Goal: Information Seeking & Learning: Learn about a topic

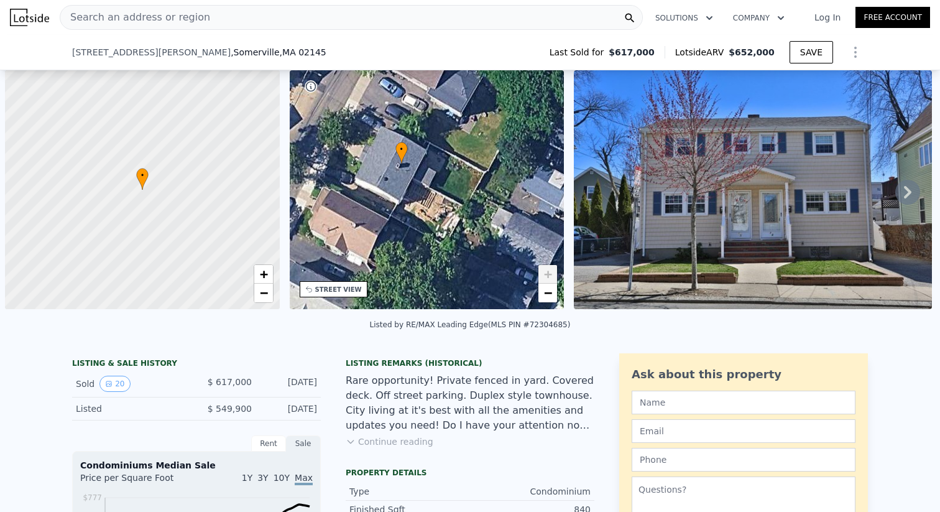
select select "30"
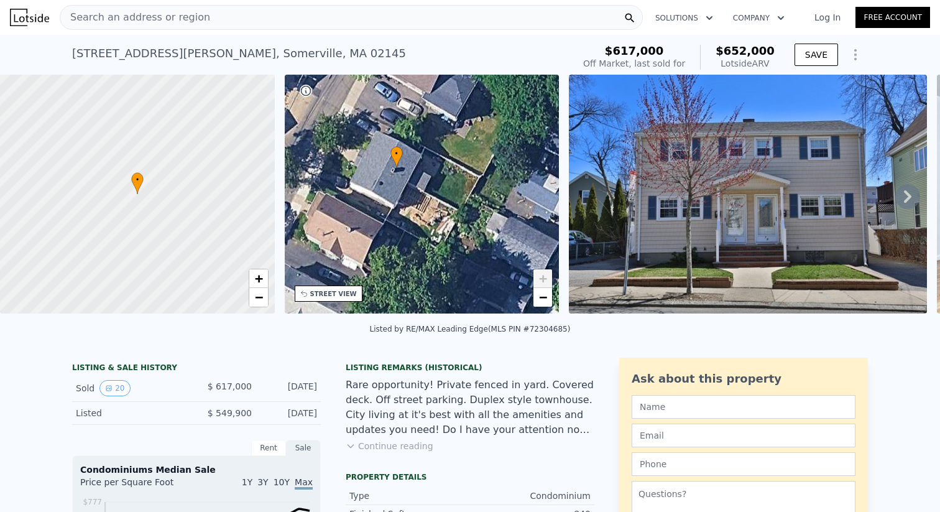
click at [199, 22] on div "Search an address or region" at bounding box center [351, 17] width 583 height 25
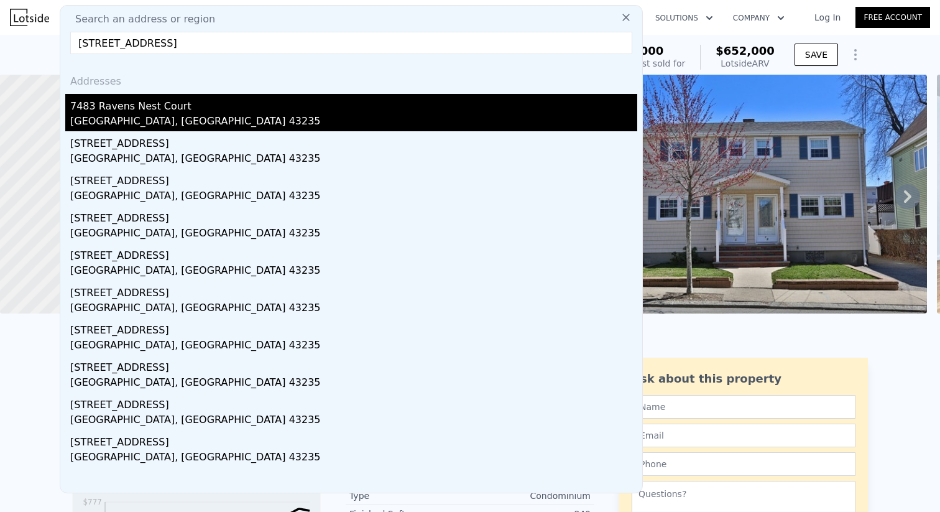
type input "[STREET_ADDRESS]"
click at [198, 95] on div "7483 Ravens Nest Court" at bounding box center [353, 104] width 567 height 20
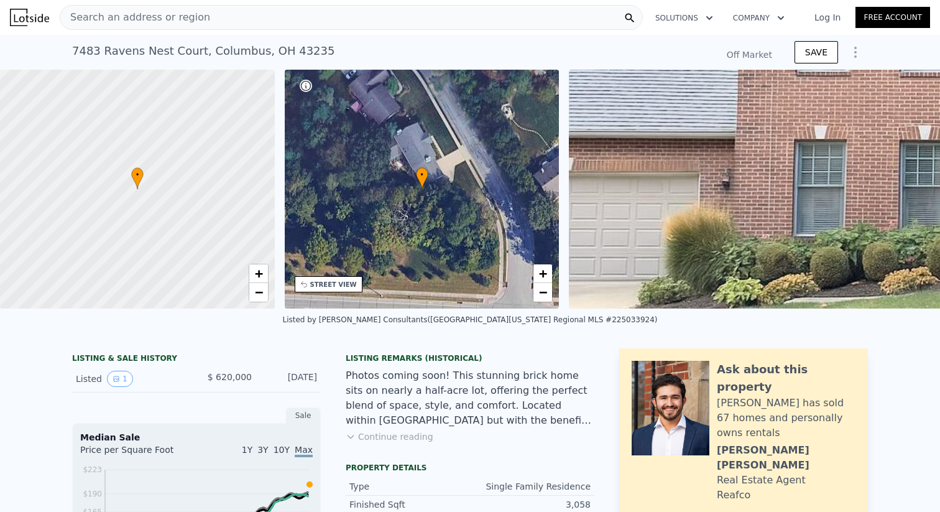
click at [237, 16] on div "Search an address or region" at bounding box center [351, 17] width 583 height 25
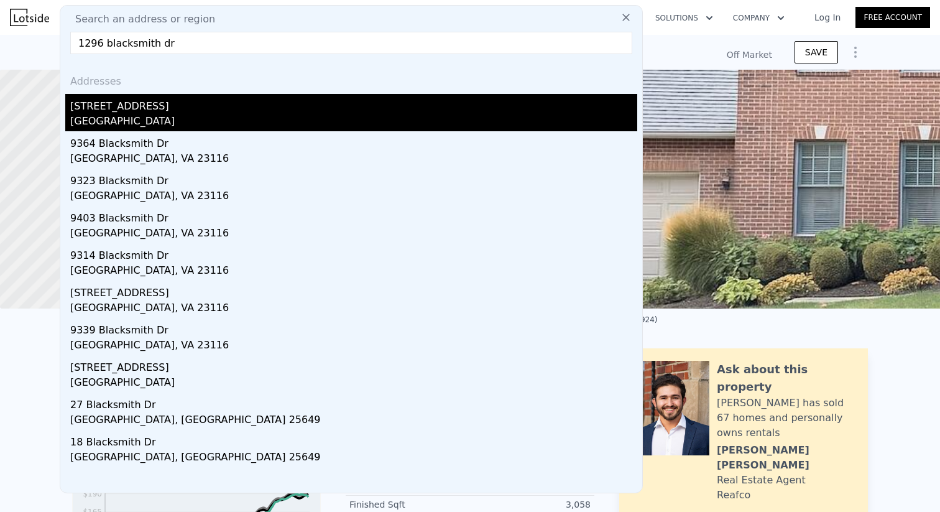
type input "1296 blacksmith dr"
click at [105, 124] on div "[GEOGRAPHIC_DATA]" at bounding box center [353, 122] width 567 height 17
type input "5"
type input "3.5"
type input "2394"
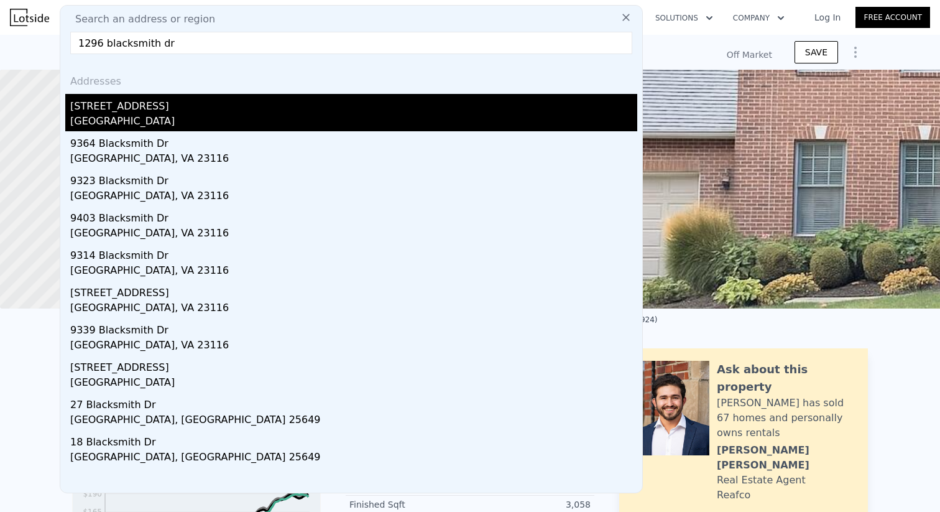
type input "3263"
type input "7405.2"
type input "17424"
type input "$ 538,000"
type input "4"
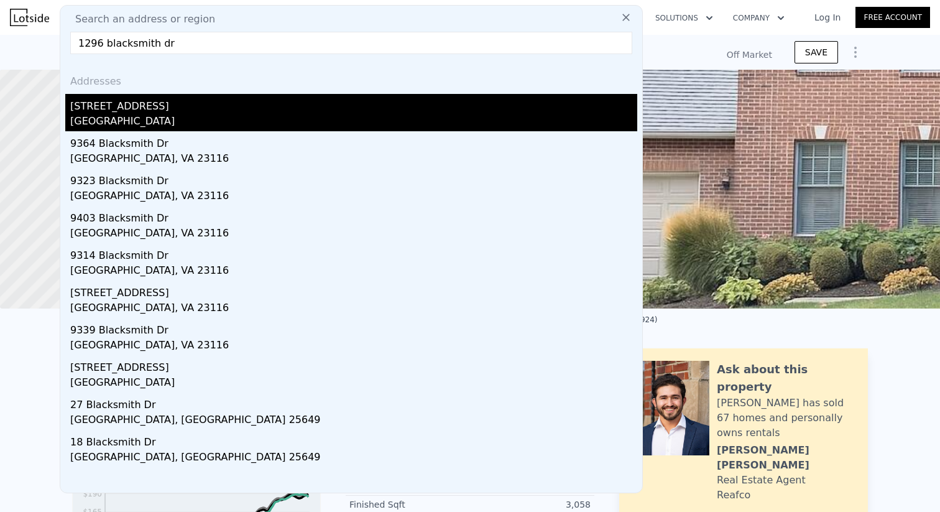
type input "-$ 9,771"
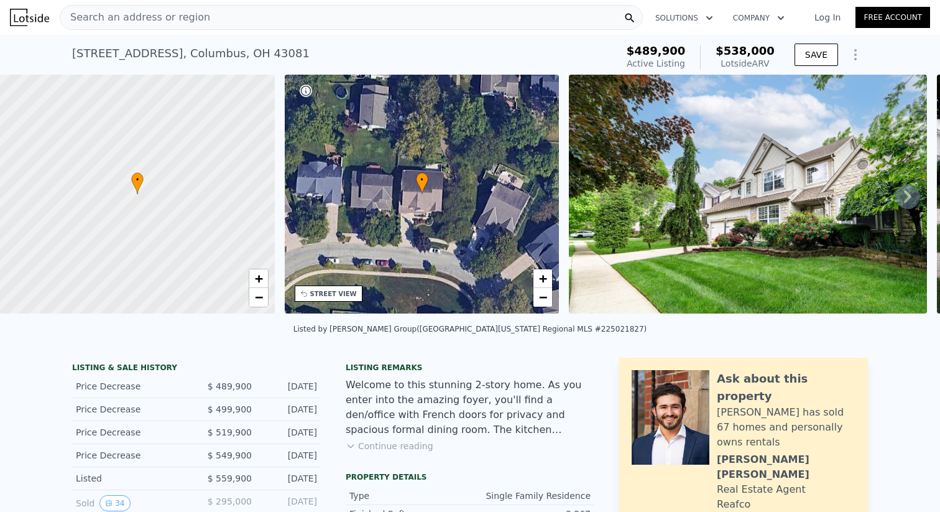
click at [269, 21] on div "Search an address or region" at bounding box center [351, 17] width 583 height 25
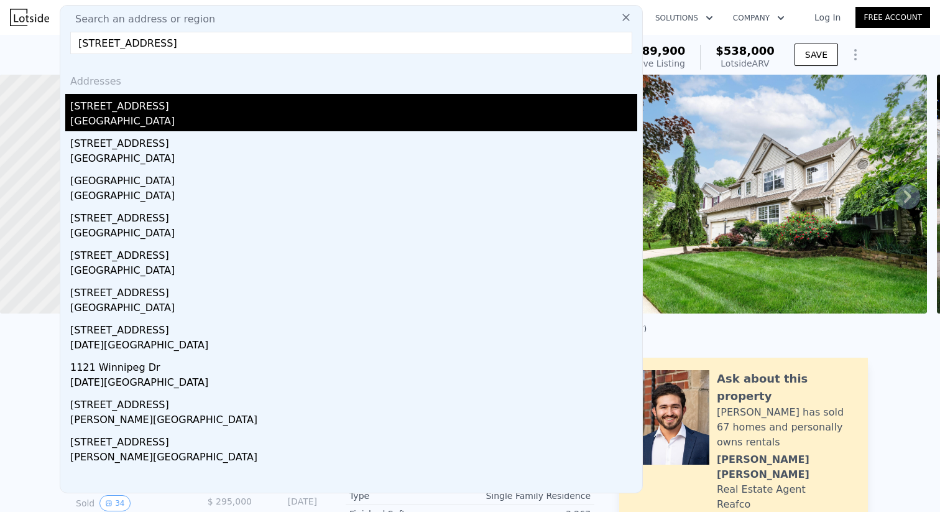
type input "[STREET_ADDRESS]"
click at [153, 106] on div "[STREET_ADDRESS]" at bounding box center [353, 104] width 567 height 20
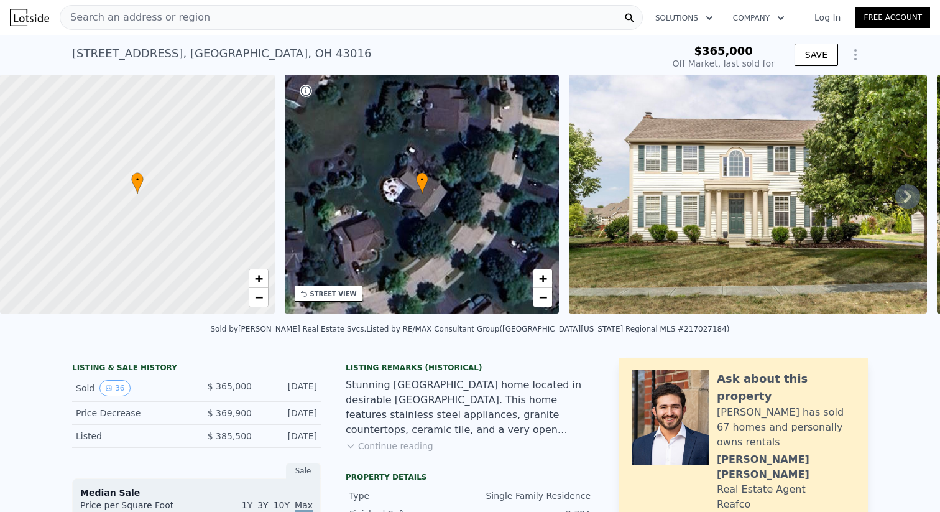
click at [906, 197] on icon at bounding box center [908, 196] width 25 height 25
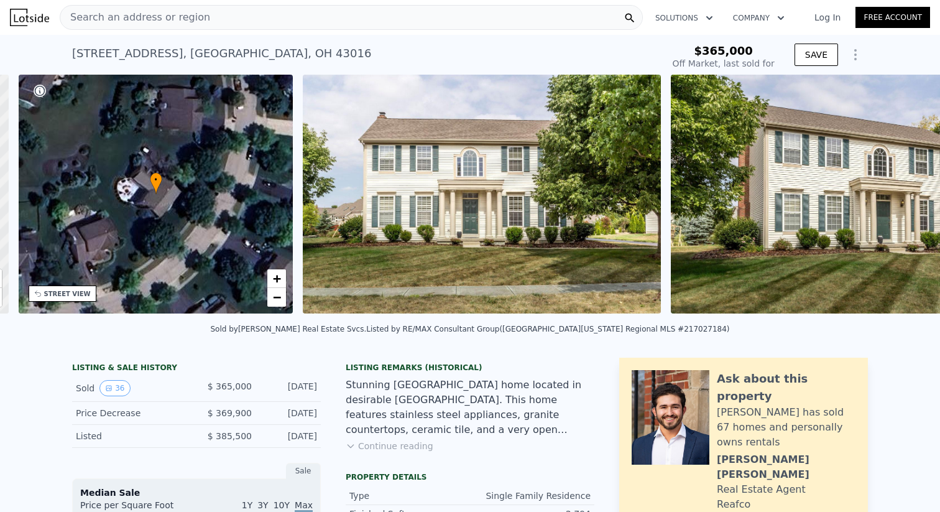
scroll to position [0, 289]
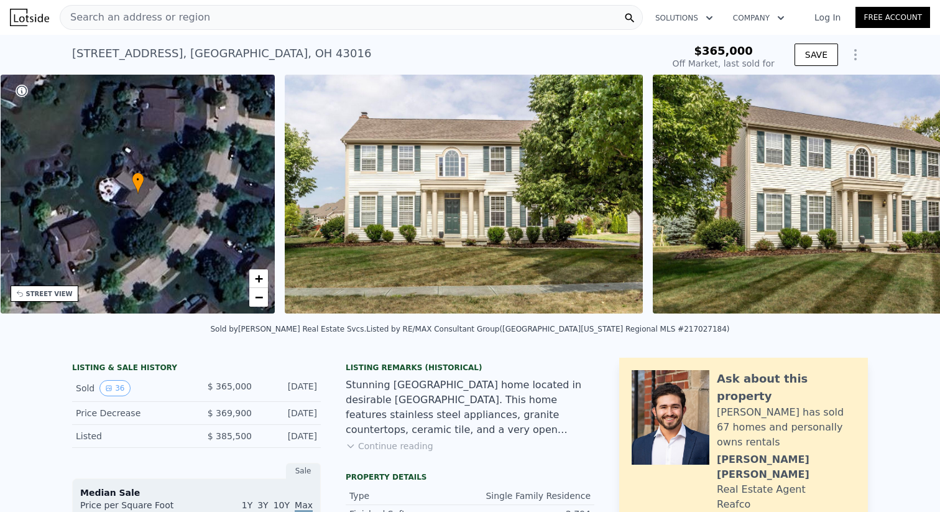
click at [906, 197] on img at bounding box center [832, 194] width 358 height 239
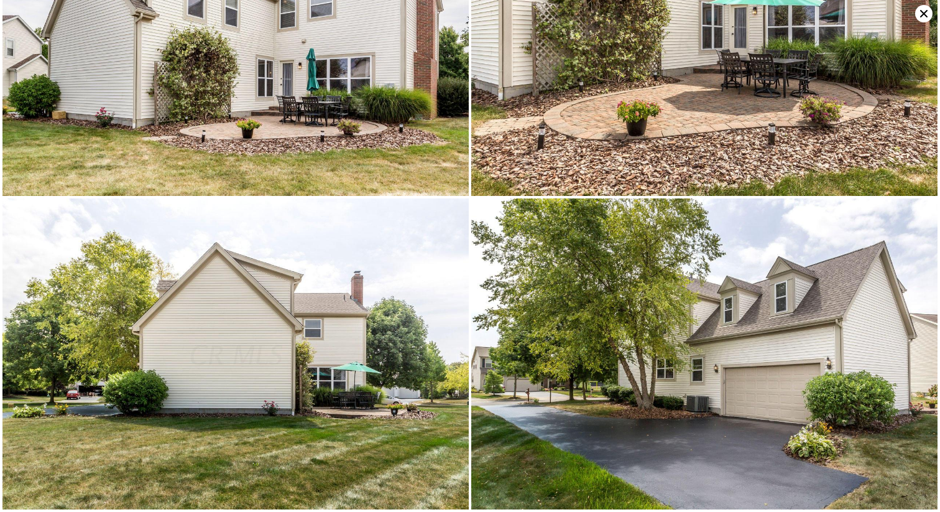
scroll to position [5070, 0]
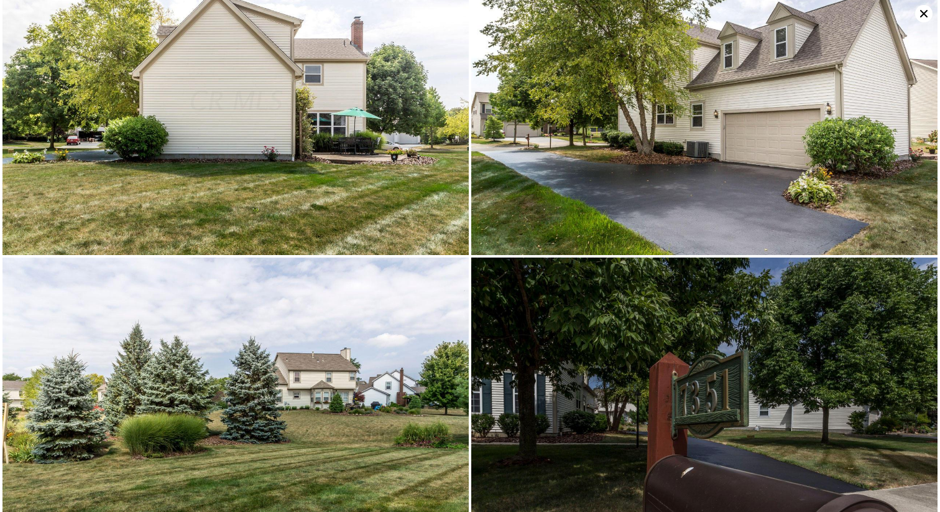
click at [917, 17] on icon at bounding box center [924, 13] width 17 height 17
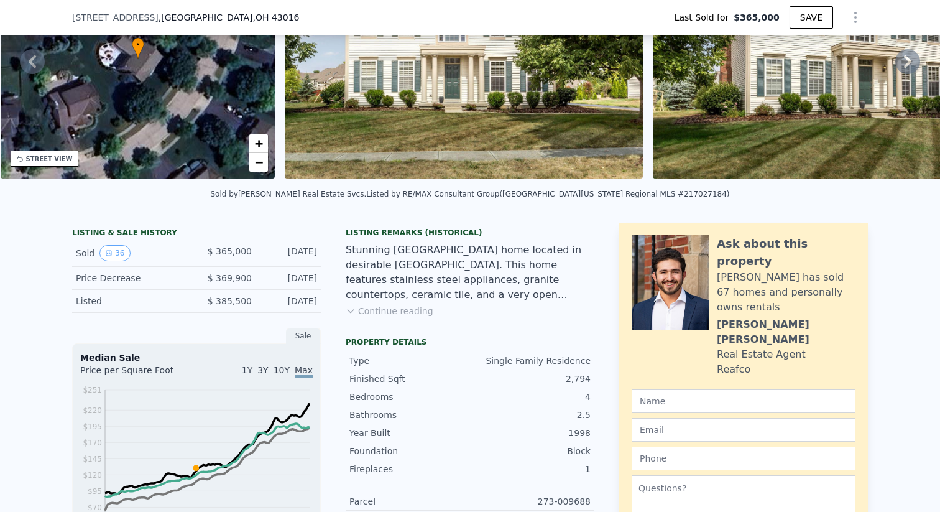
scroll to position [187, 0]
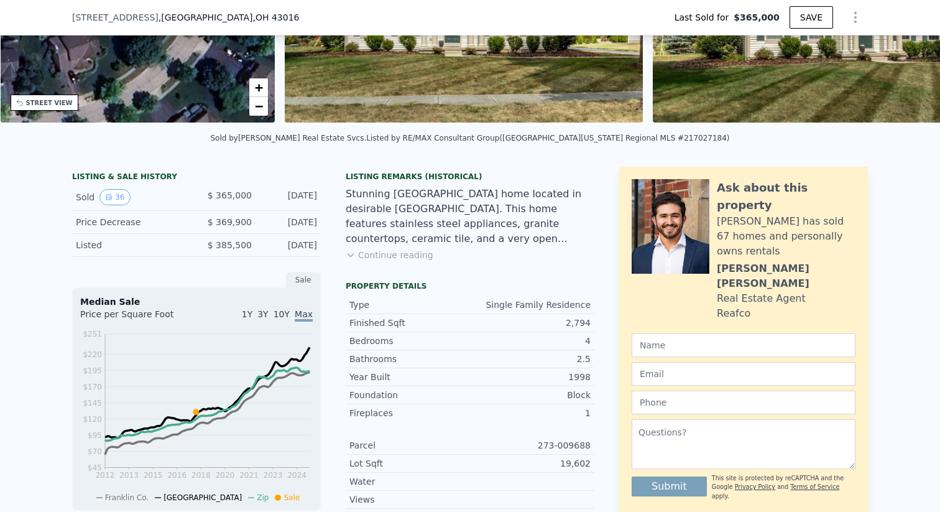
click at [402, 261] on button "Continue reading" at bounding box center [390, 255] width 88 height 12
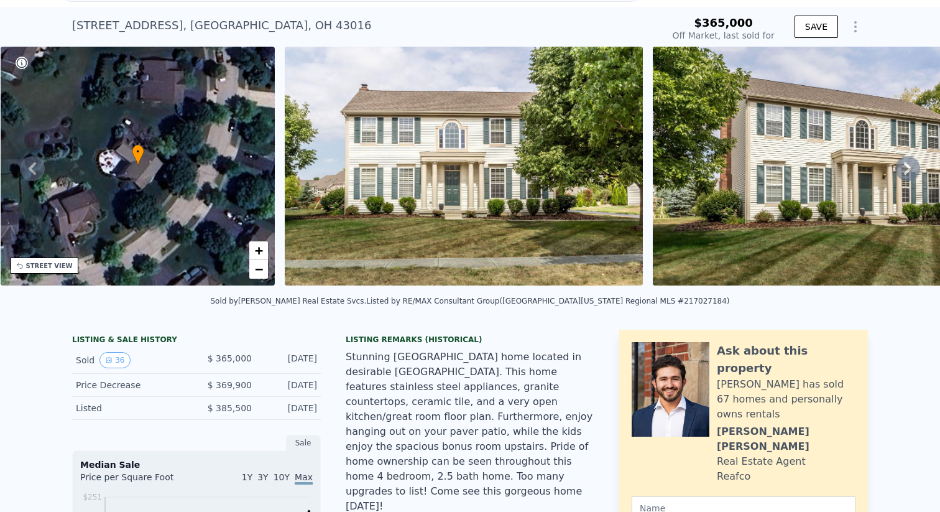
scroll to position [44, 0]
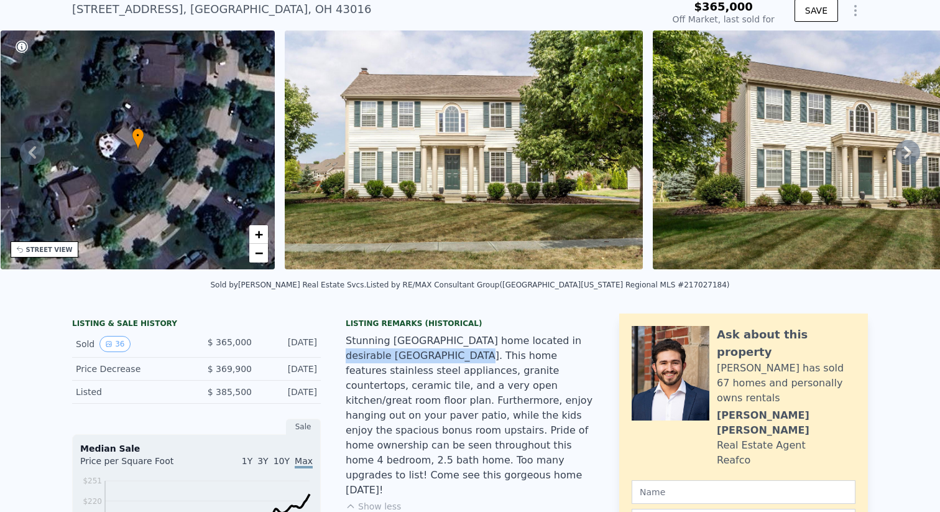
drag, startPoint x: 534, startPoint y: 348, endPoint x: 421, endPoint y: 365, distance: 113.8
click at [421, 365] on div "Stunning [GEOGRAPHIC_DATA] home located in desirable [GEOGRAPHIC_DATA]. This ho…" at bounding box center [470, 415] width 249 height 164
copy div "[GEOGRAPHIC_DATA]"
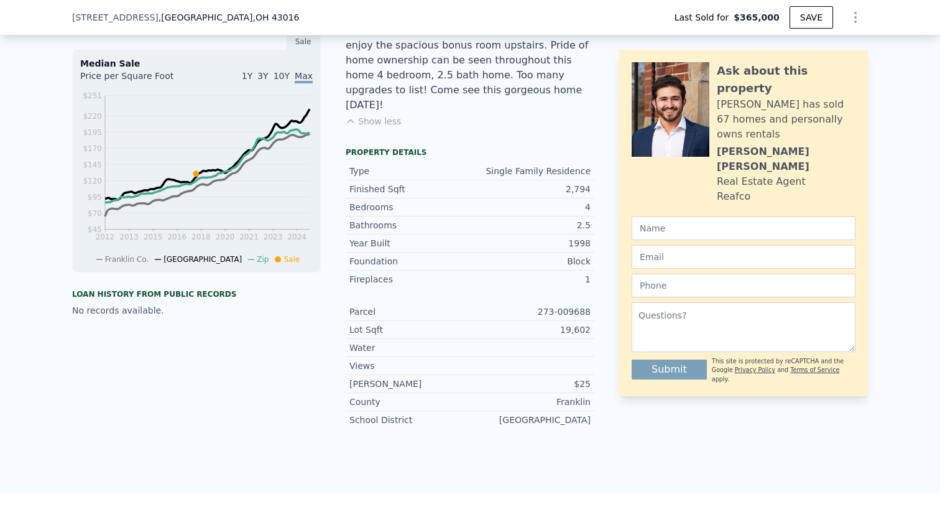
scroll to position [417, 0]
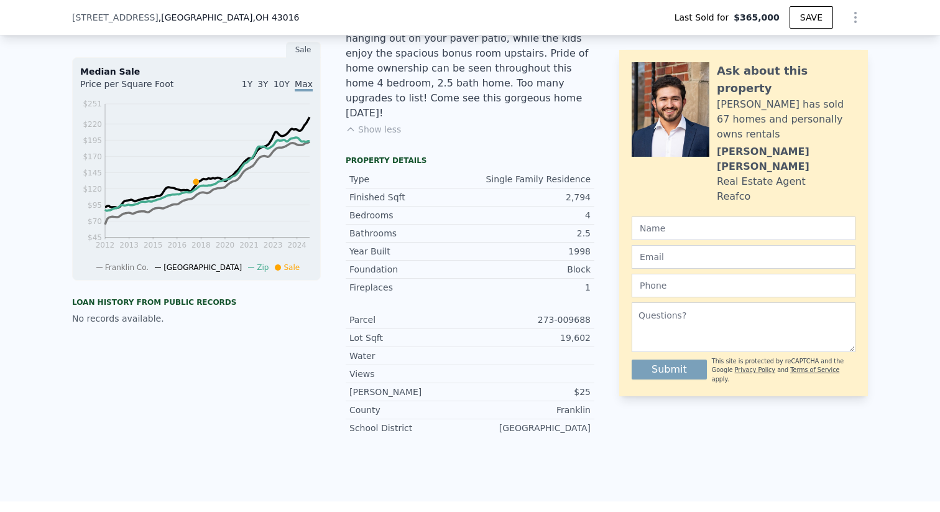
type input "$ 676,000"
type input "$ 247,710"
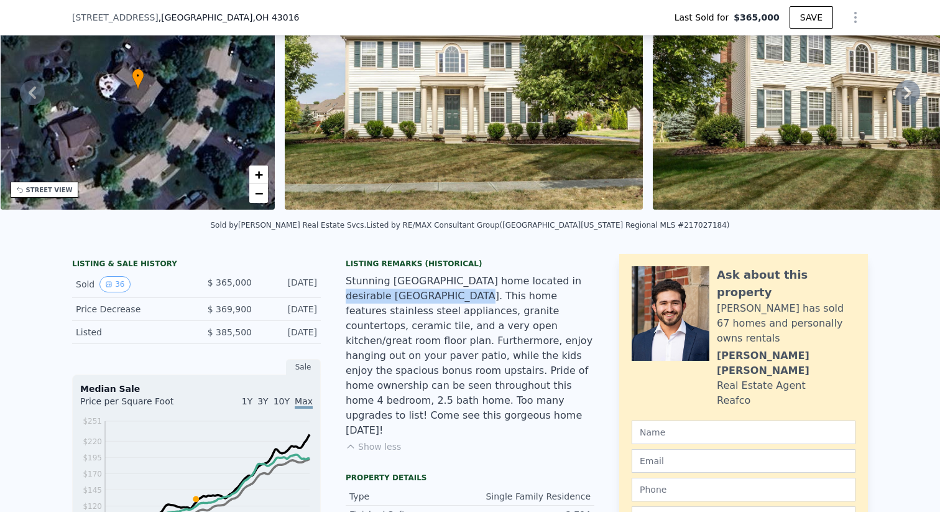
scroll to position [4, 0]
